Goal: Task Accomplishment & Management: Manage account settings

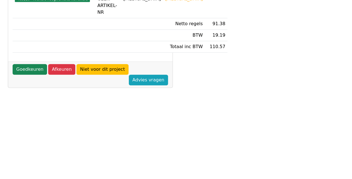
scroll to position [241, 0]
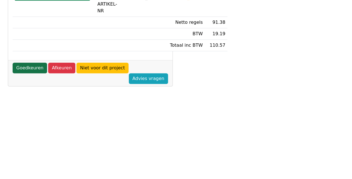
click at [30, 73] on link "Goedkeuren" at bounding box center [30, 68] width 34 height 11
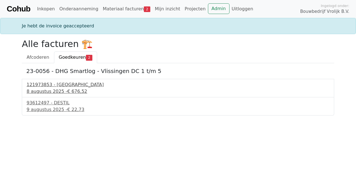
click at [48, 89] on div "8 augustus 2025 - € 676,52" at bounding box center [178, 91] width 303 height 7
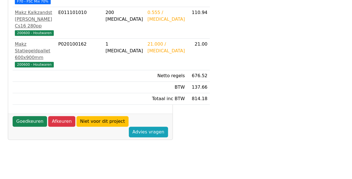
scroll to position [247, 0]
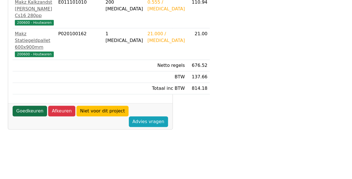
click at [20, 106] on link "Goedkeuren" at bounding box center [30, 111] width 34 height 11
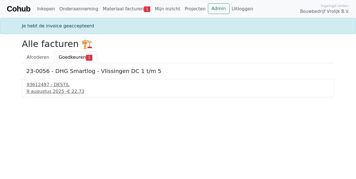
click at [42, 81] on div "93612497 - DESTIL 9 augustus 2025 - € 22,73" at bounding box center [178, 88] width 312 height 18
click at [42, 82] on div "93612497 - DESTIL" at bounding box center [178, 84] width 303 height 7
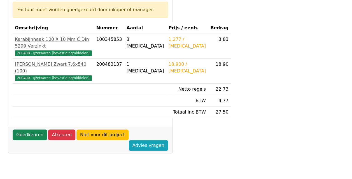
scroll to position [100, 0]
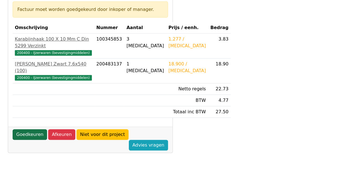
click at [38, 140] on link "Goedkeuren" at bounding box center [30, 134] width 34 height 11
